Goal: Transaction & Acquisition: Download file/media

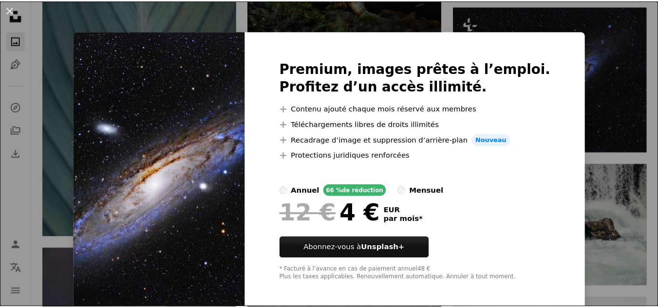
scroll to position [4, 0]
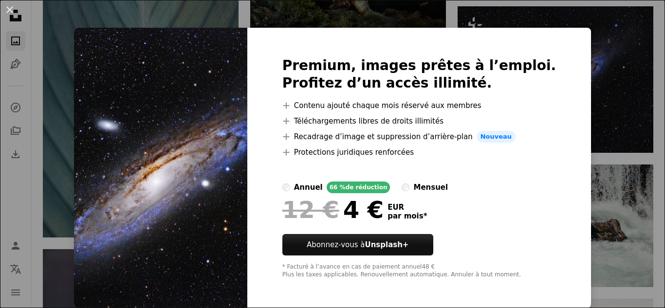
click at [627, 48] on div "An X shape Premium, images prêtes à l’emploi. Profitez d’un accès illimité. A p…" at bounding box center [332, 154] width 665 height 308
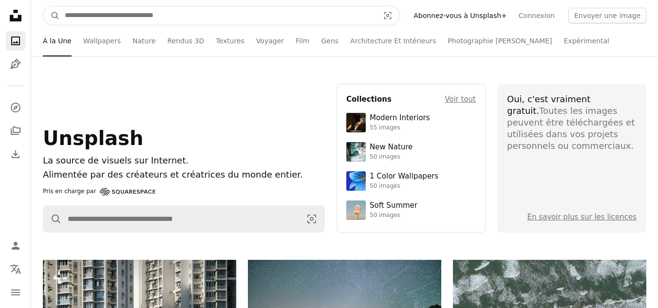
click at [61, 20] on input "Rechercher des visuels sur tout le site" at bounding box center [218, 15] width 316 height 19
type input "**********"
click at [43, 6] on button "A magnifying glass" at bounding box center [51, 15] width 17 height 19
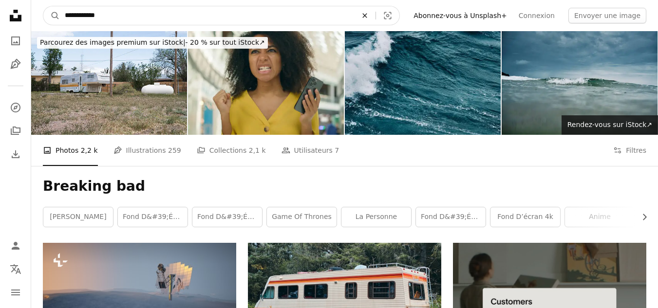
click at [375, 12] on icon "An X shape" at bounding box center [364, 16] width 21 height 8
type input "**********"
click at [43, 6] on button "A magnifying glass" at bounding box center [51, 15] width 17 height 19
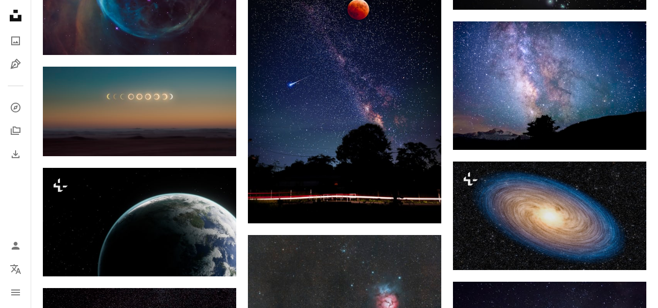
scroll to position [573, 0]
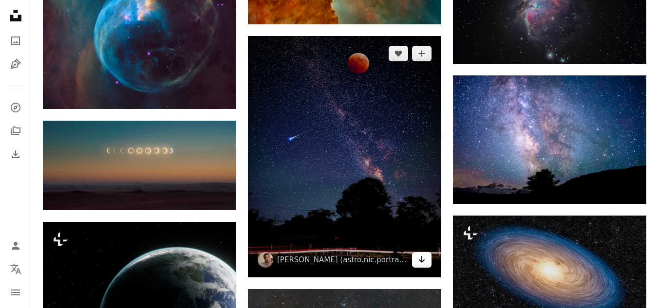
click at [424, 258] on icon "Arrow pointing down" at bounding box center [422, 260] width 8 height 12
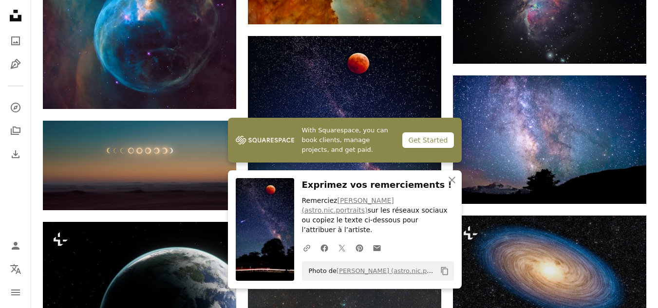
click at [420, 148] on div "Get Started" at bounding box center [427, 140] width 51 height 16
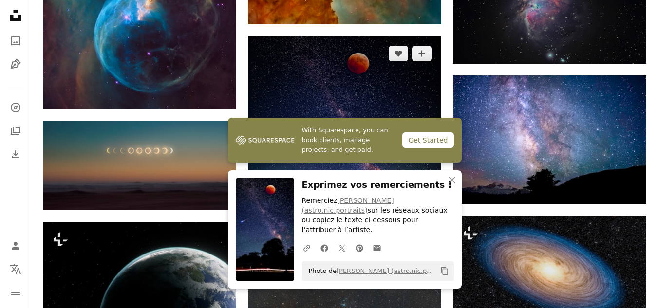
drag, startPoint x: 333, startPoint y: 111, endPoint x: 5, endPoint y: 4, distance: 344.6
click at [333, 111] on img at bounding box center [344, 157] width 193 height 242
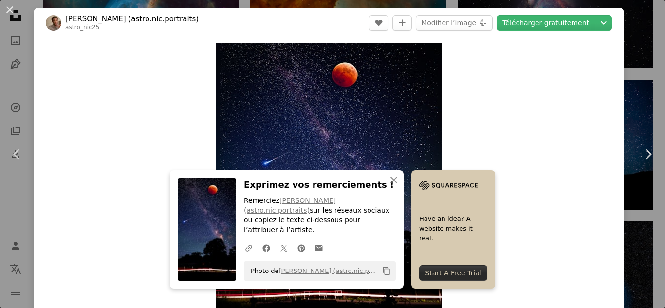
click at [559, 32] on header "[PERSON_NAME] (astro.nic.portraits) astro_nic25 A heart A plus sign Modifier l’…" at bounding box center [329, 23] width 590 height 30
click at [558, 22] on link "Télécharger gratuitement" at bounding box center [546, 23] width 98 height 16
click at [8, 12] on button "An X shape" at bounding box center [10, 10] width 12 height 12
